Goal: Navigation & Orientation: Find specific page/section

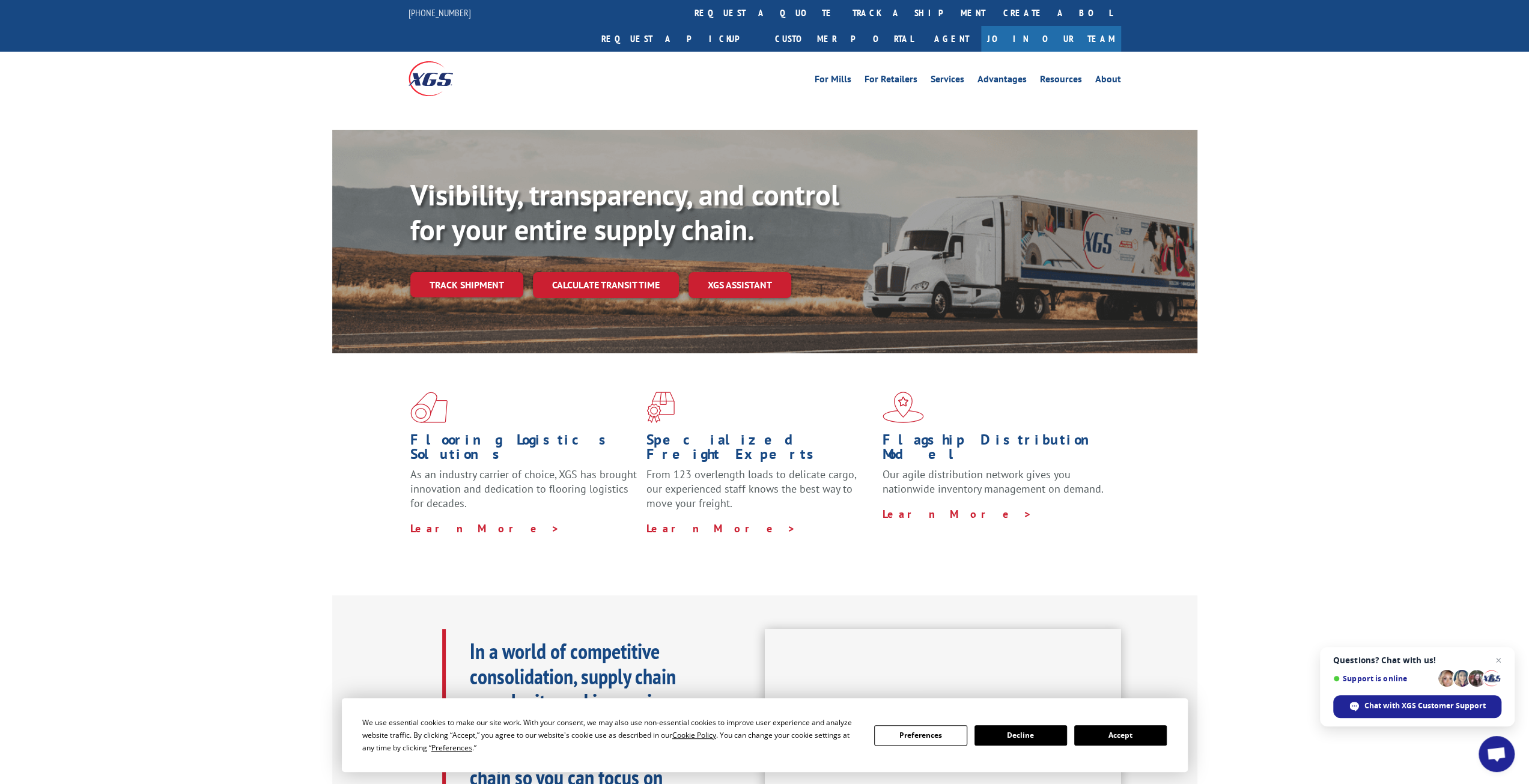
click at [1125, 739] on button "Accept" at bounding box center [1121, 735] width 92 height 21
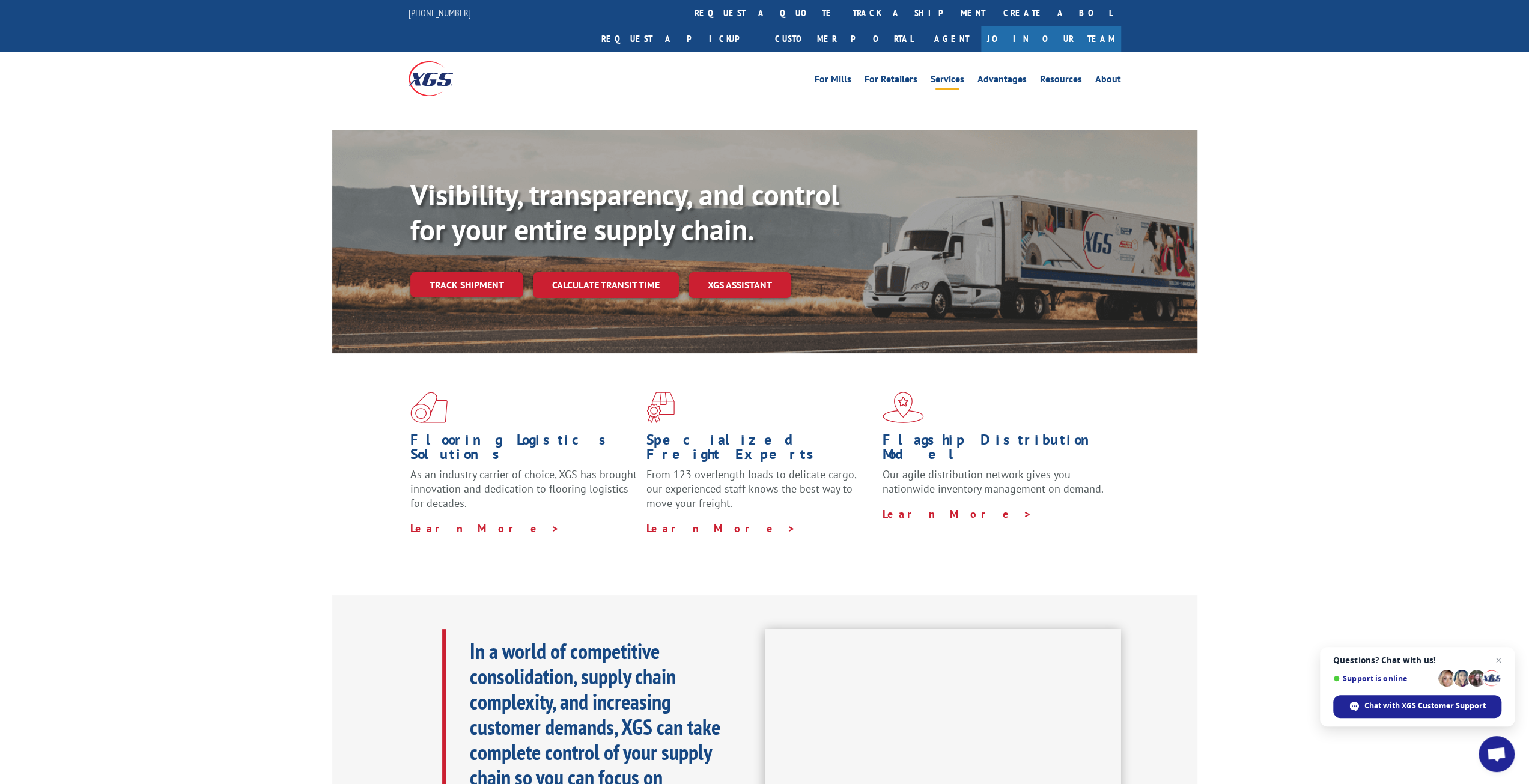
click at [948, 74] on link "Services" at bounding box center [947, 80] width 33 height 13
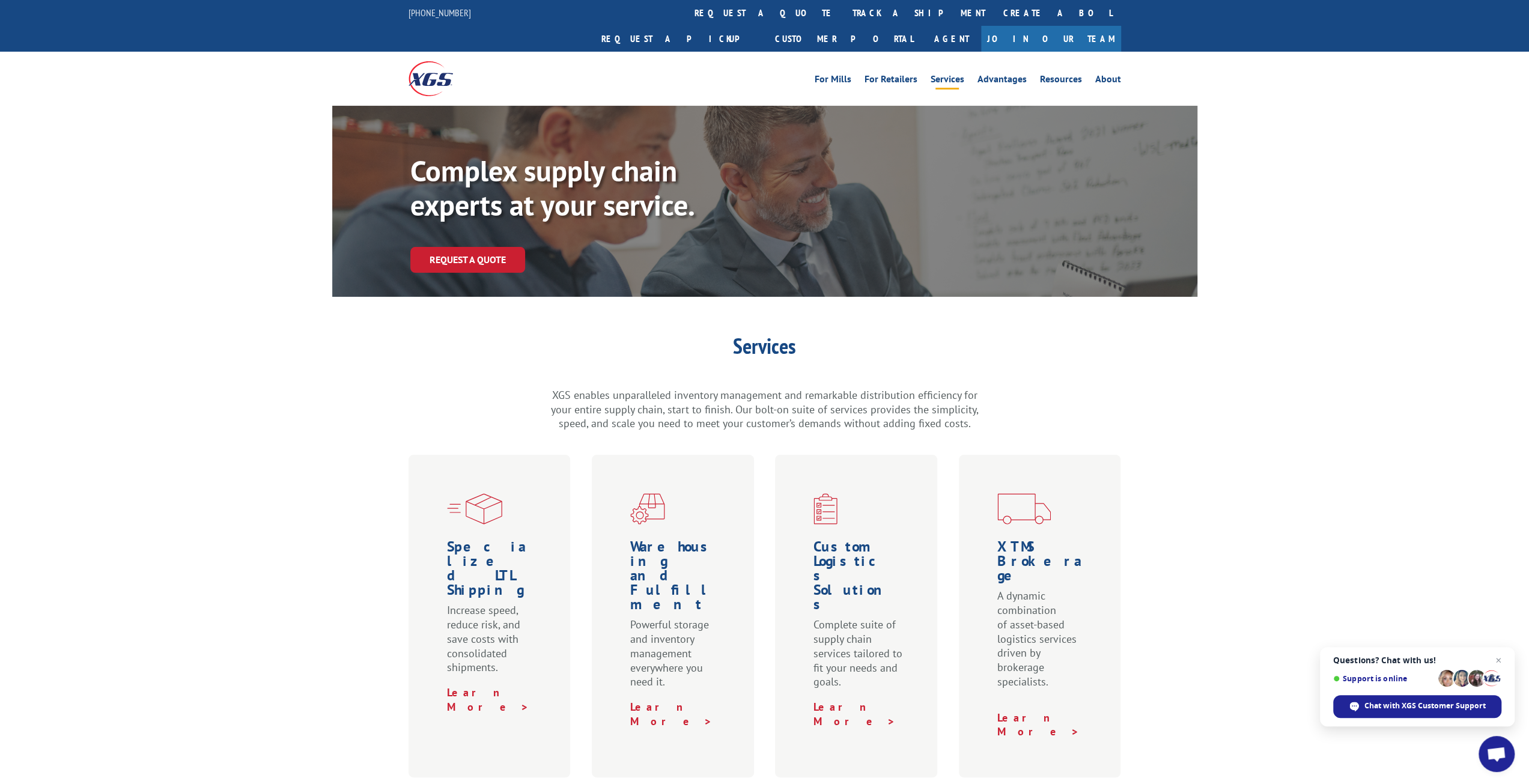
scroll to position [360, 0]
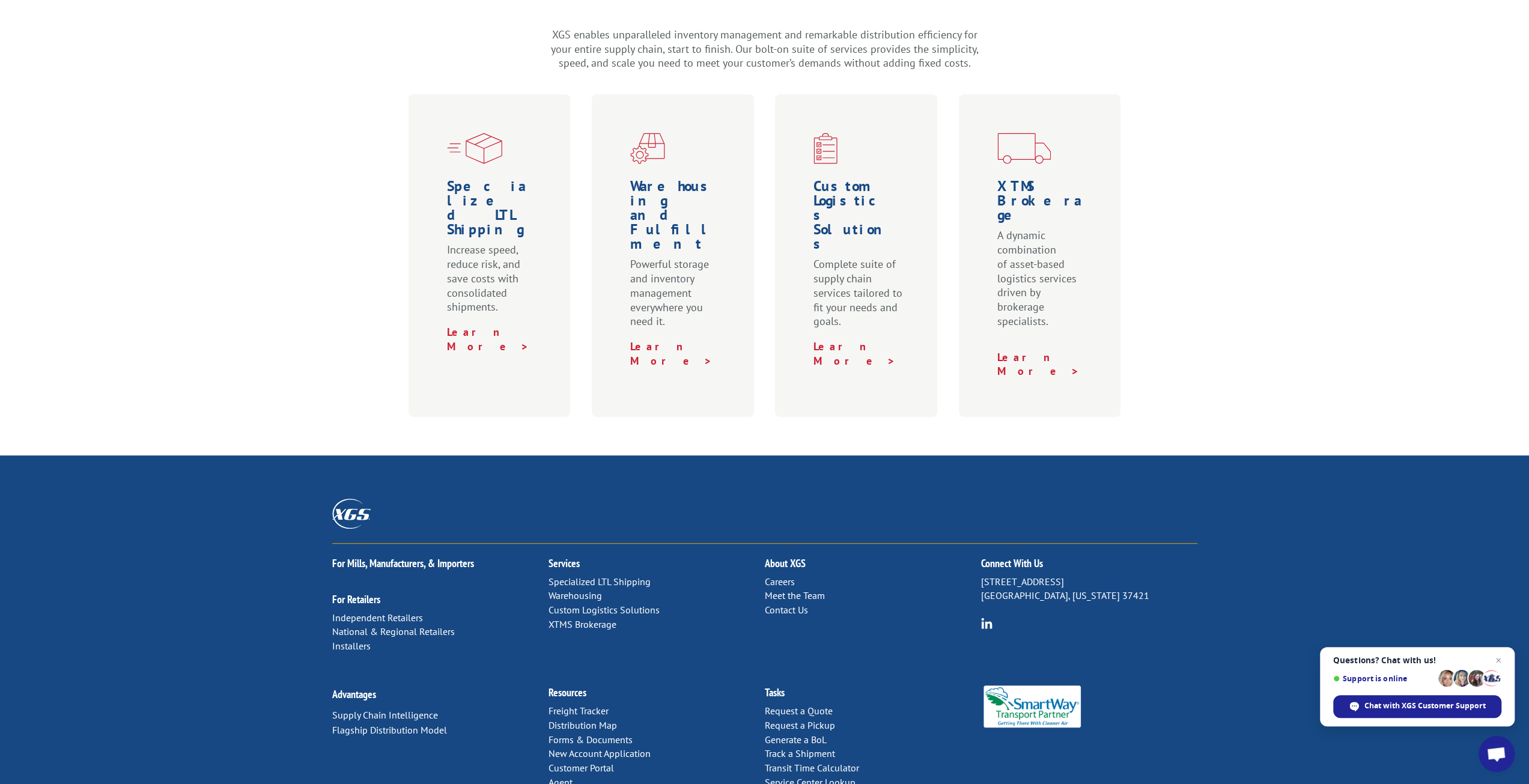
click at [581, 762] on link "Customer Portal" at bounding box center [581, 768] width 66 height 12
